Goal: Transaction & Acquisition: Purchase product/service

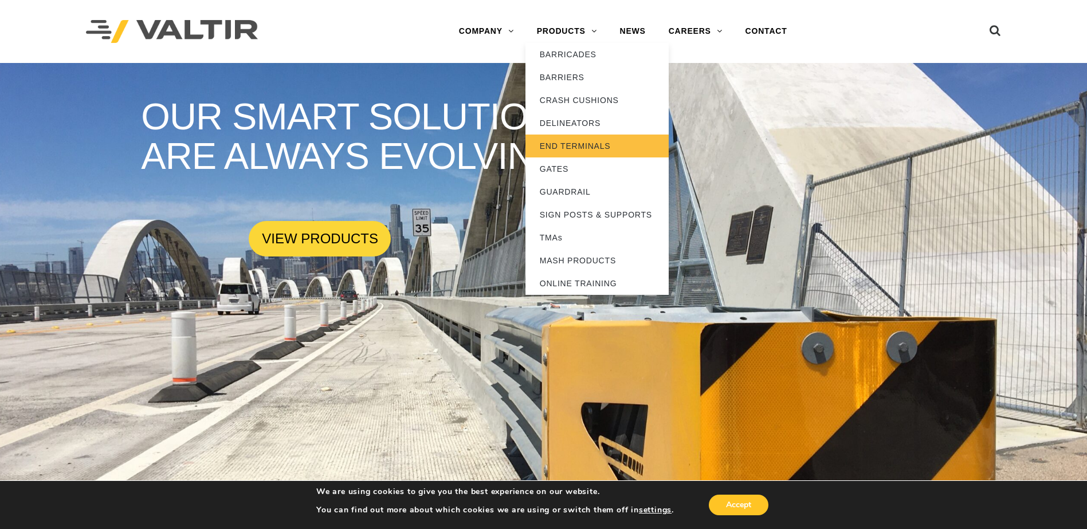
click at [592, 137] on link "END TERMINALS" at bounding box center [596, 146] width 143 height 23
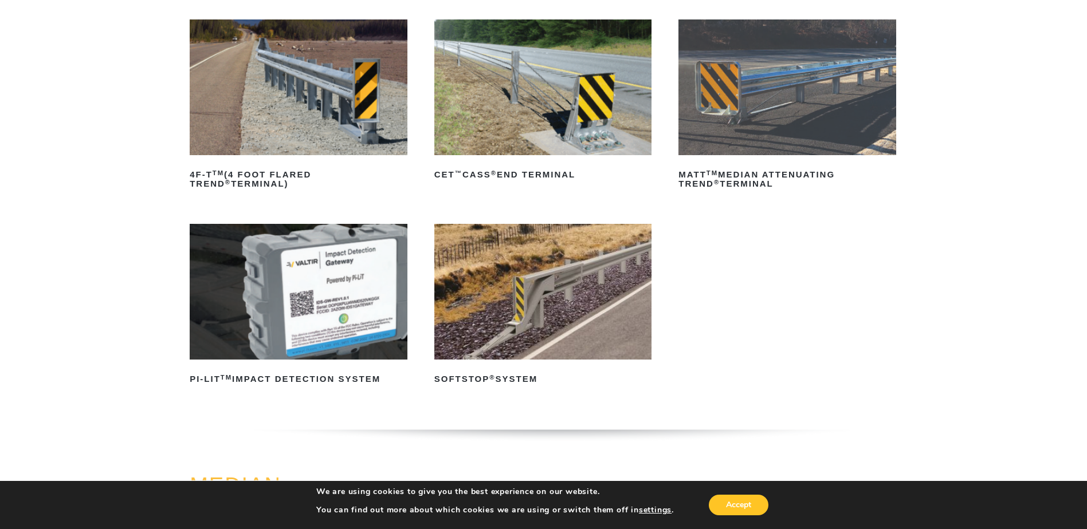
scroll to position [172, 0]
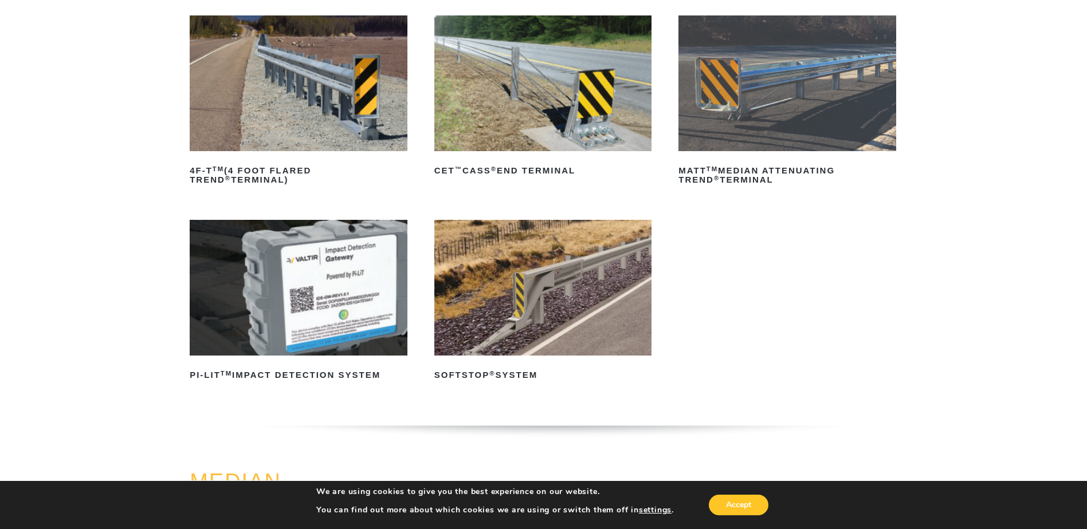
click at [372, 114] on img at bounding box center [299, 83] width 218 height 136
